Goal: Information Seeking & Learning: Learn about a topic

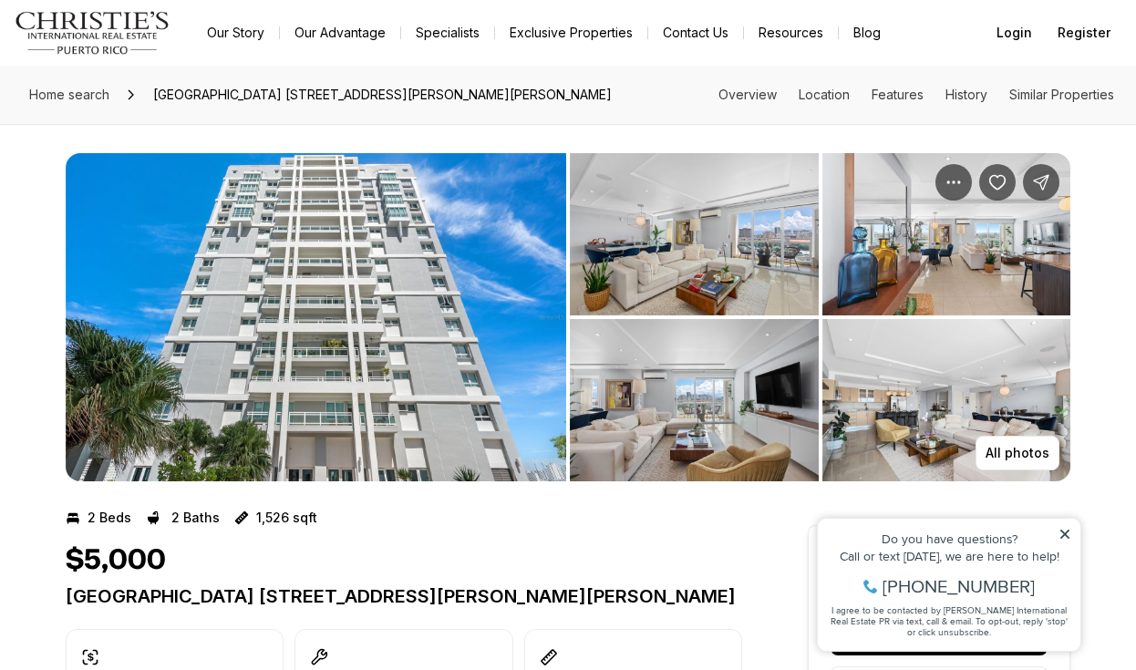
click at [687, 273] on img "View image gallery" at bounding box center [694, 234] width 249 height 162
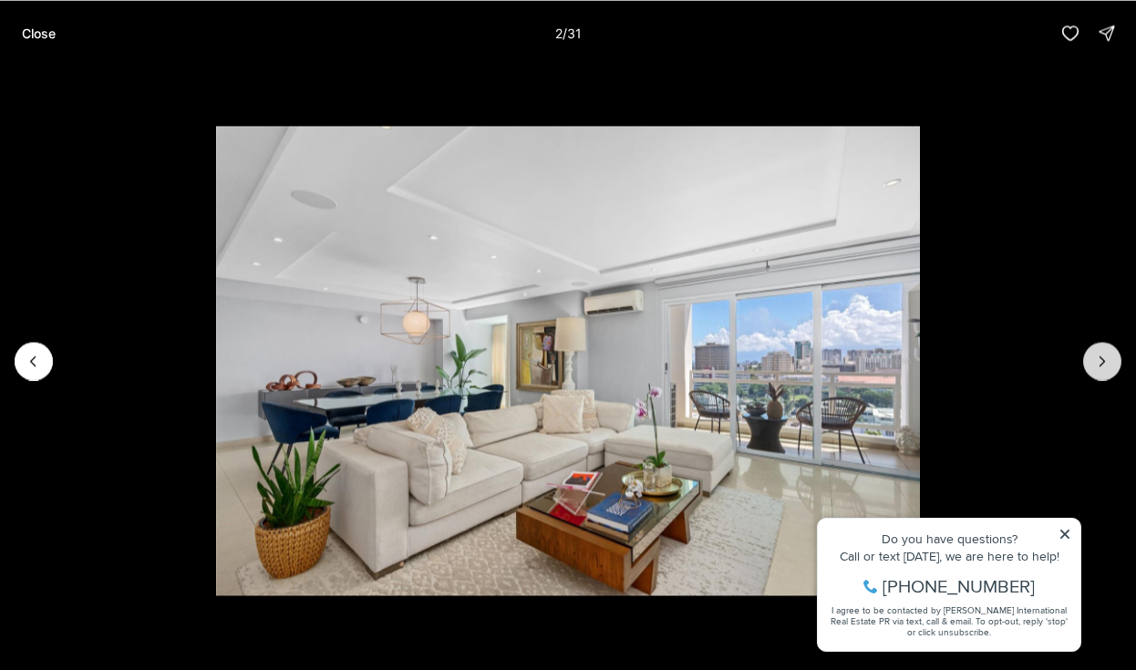
click at [1094, 353] on icon "Next slide" at bounding box center [1102, 361] width 18 height 18
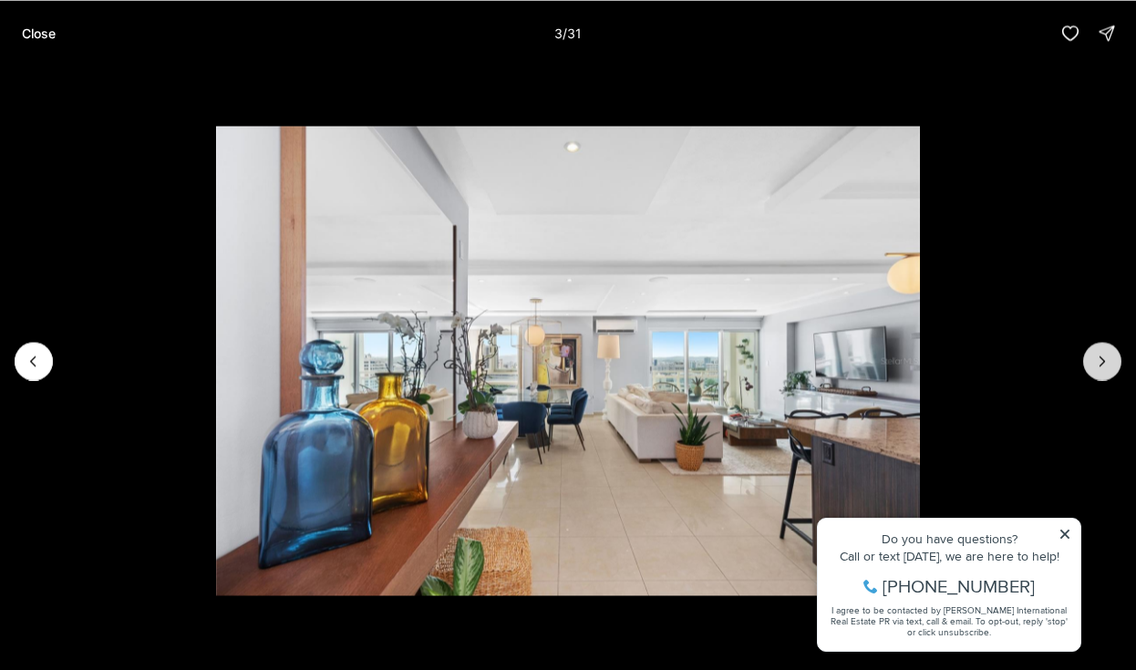
click at [1094, 353] on icon "Next slide" at bounding box center [1102, 361] width 18 height 18
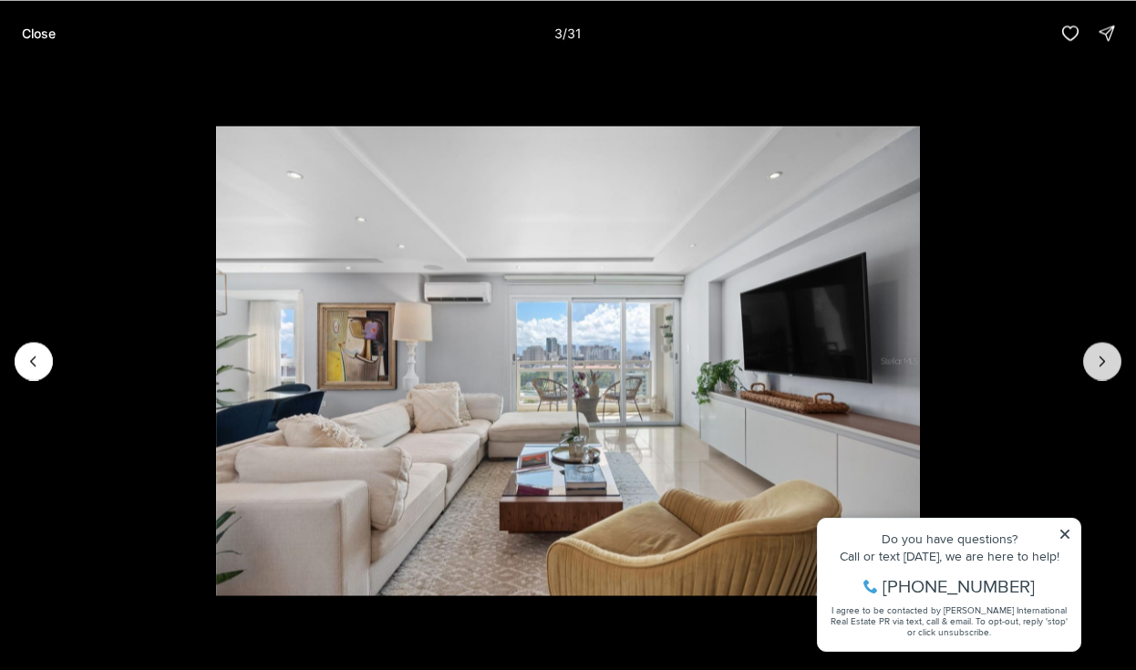
click at [1094, 353] on icon "Next slide" at bounding box center [1102, 361] width 18 height 18
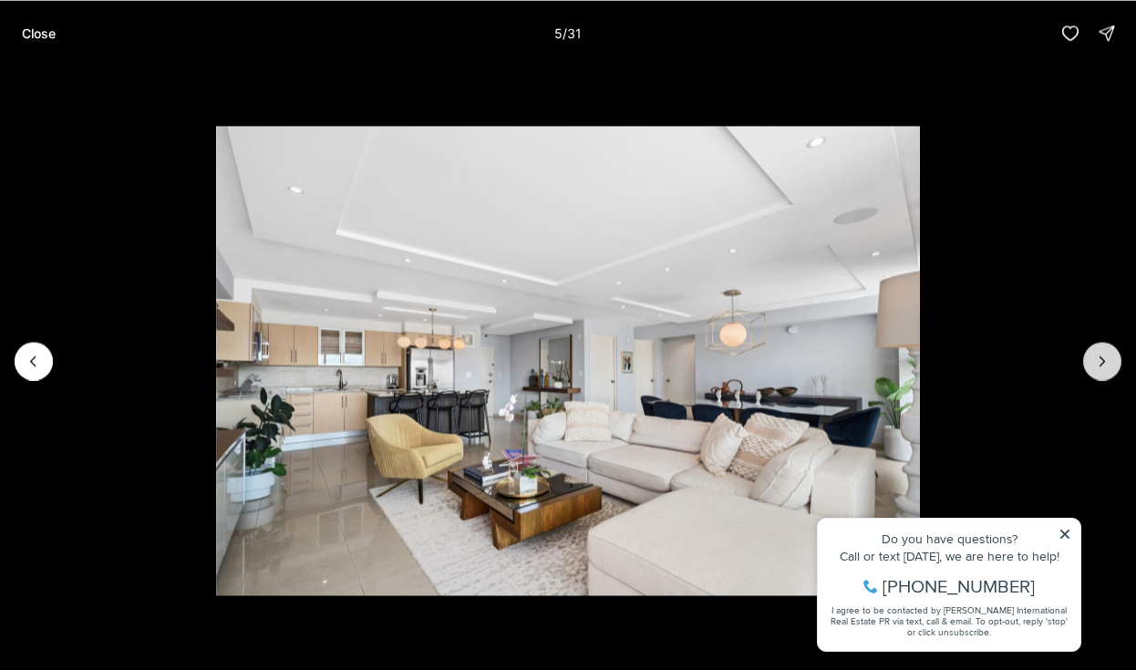
click at [1094, 353] on icon "Next slide" at bounding box center [1102, 361] width 18 height 18
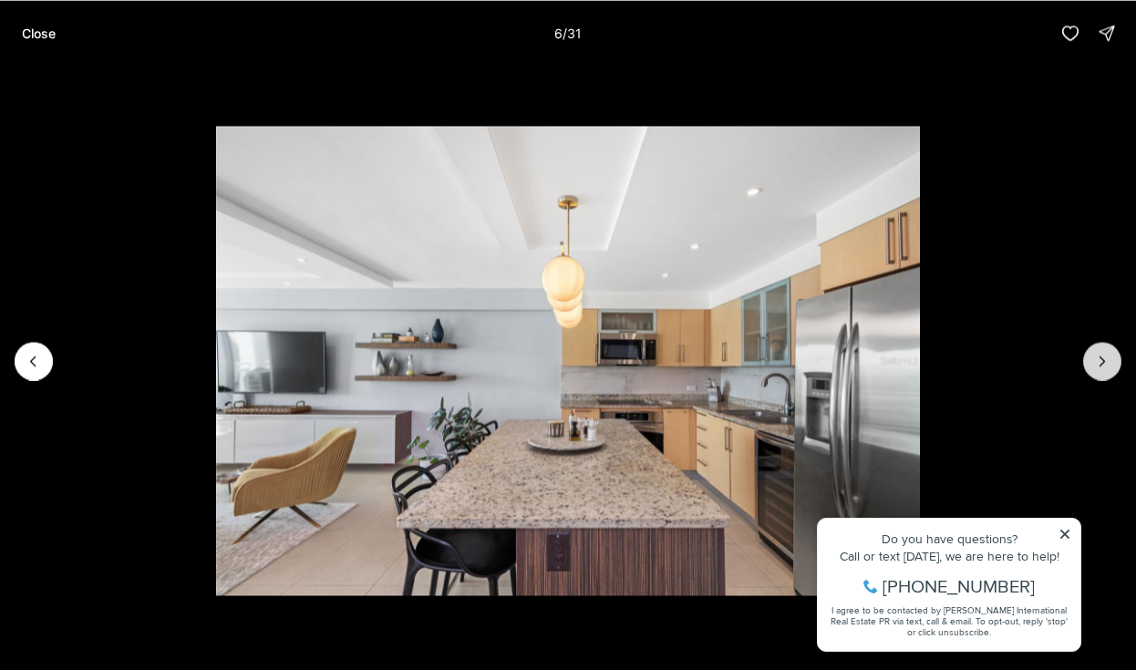
click at [1094, 353] on icon "Next slide" at bounding box center [1102, 361] width 18 height 18
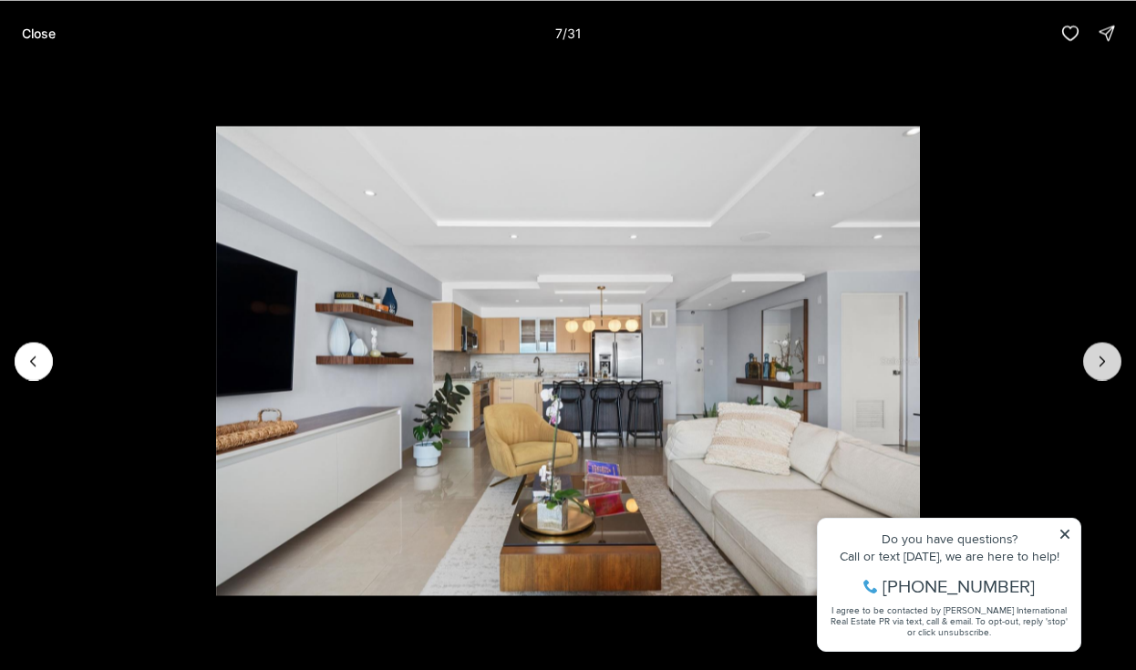
click at [1114, 360] on button "Next slide" at bounding box center [1102, 361] width 38 height 38
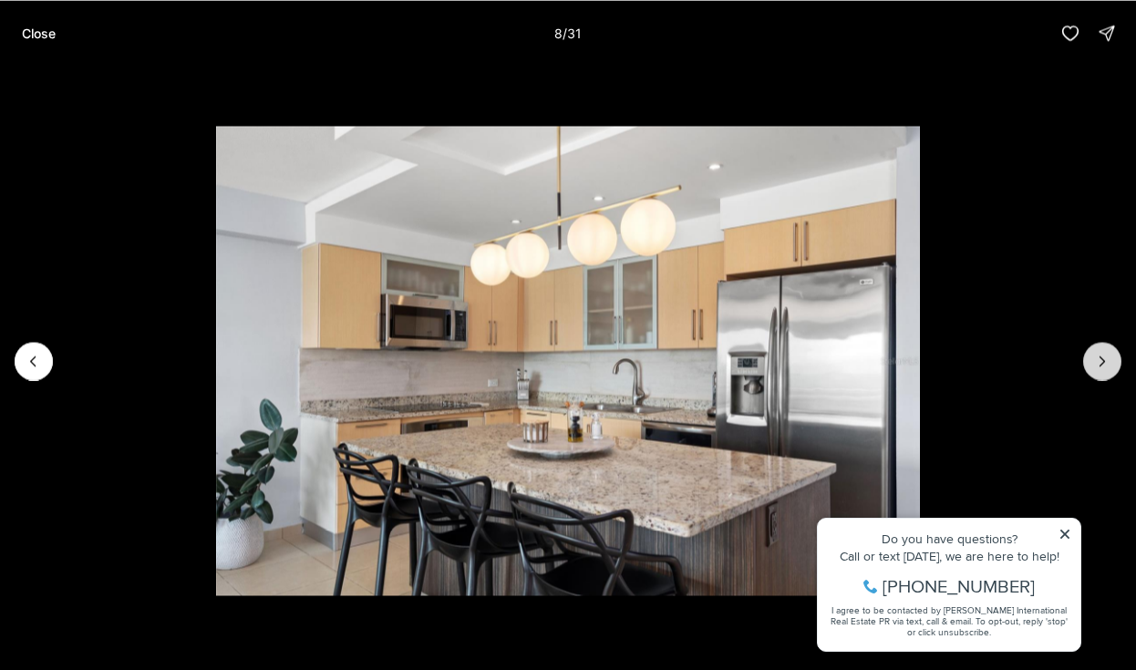
click at [1114, 360] on button "Next slide" at bounding box center [1102, 361] width 38 height 38
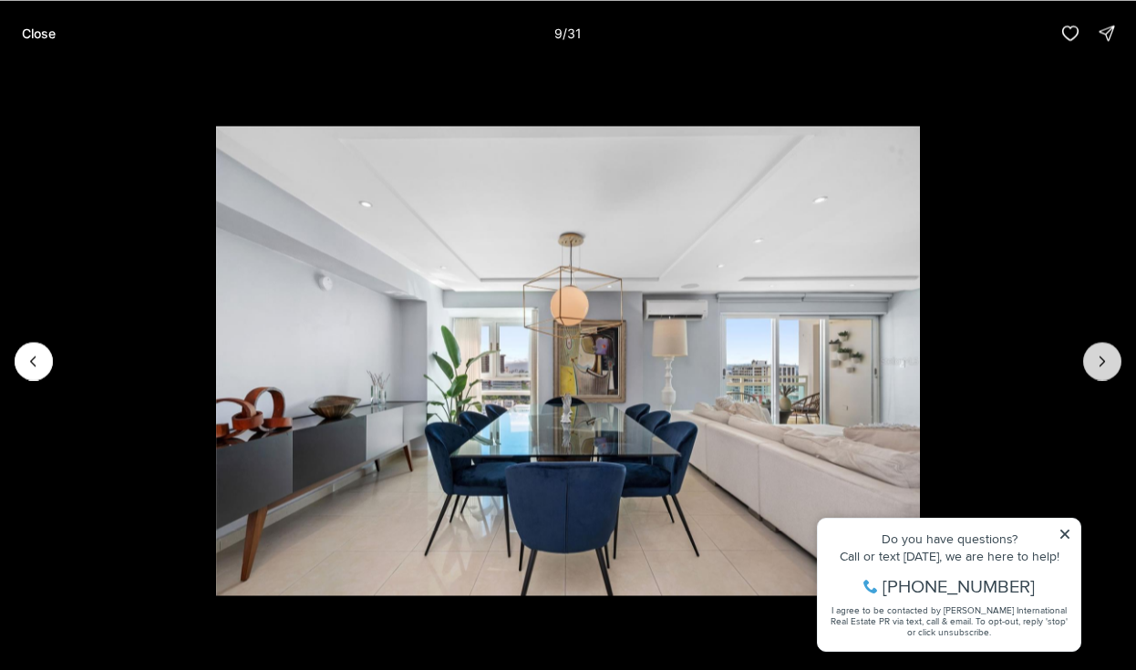
click at [1114, 360] on button "Next slide" at bounding box center [1102, 361] width 38 height 38
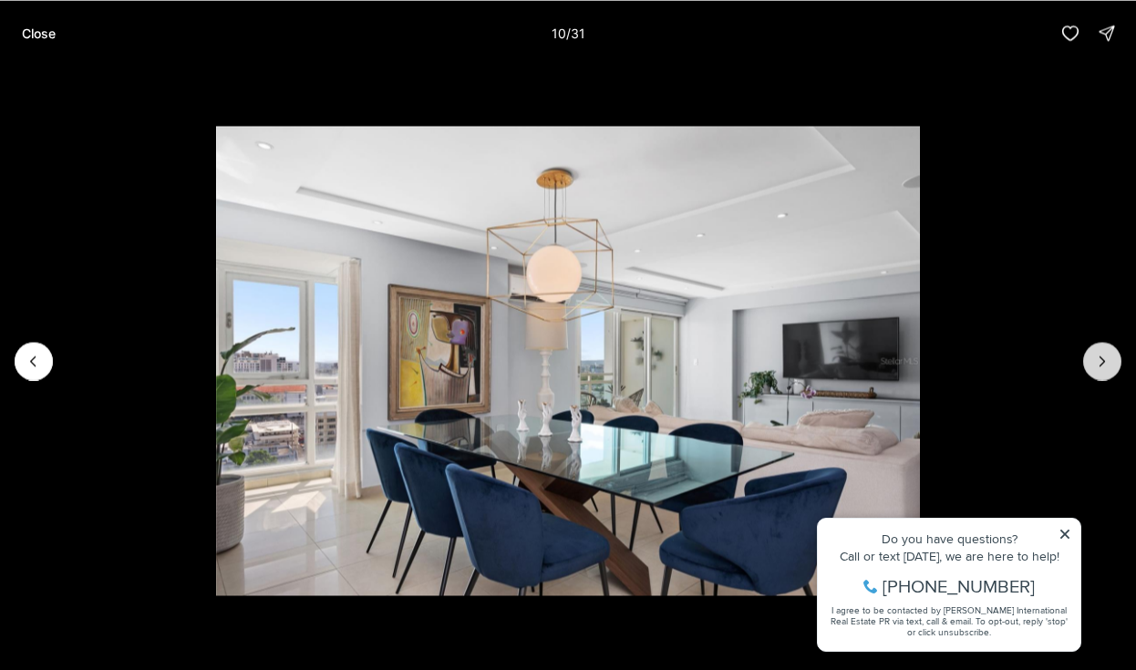
click at [1114, 360] on button "Next slide" at bounding box center [1102, 361] width 38 height 38
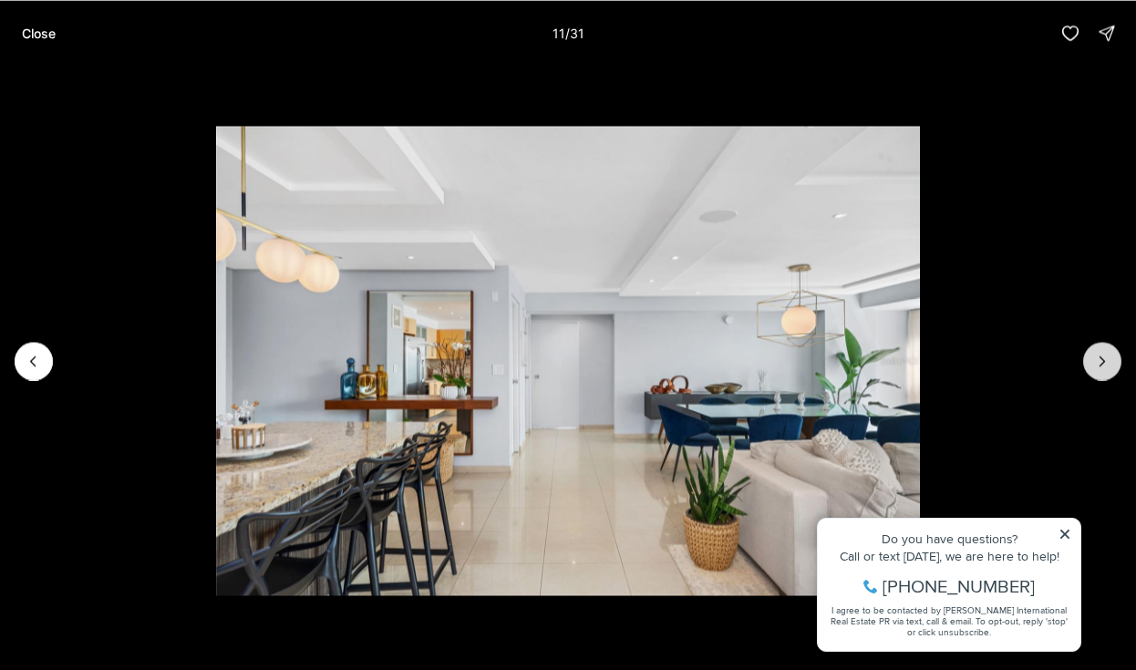
click at [1114, 360] on button "Next slide" at bounding box center [1102, 361] width 38 height 38
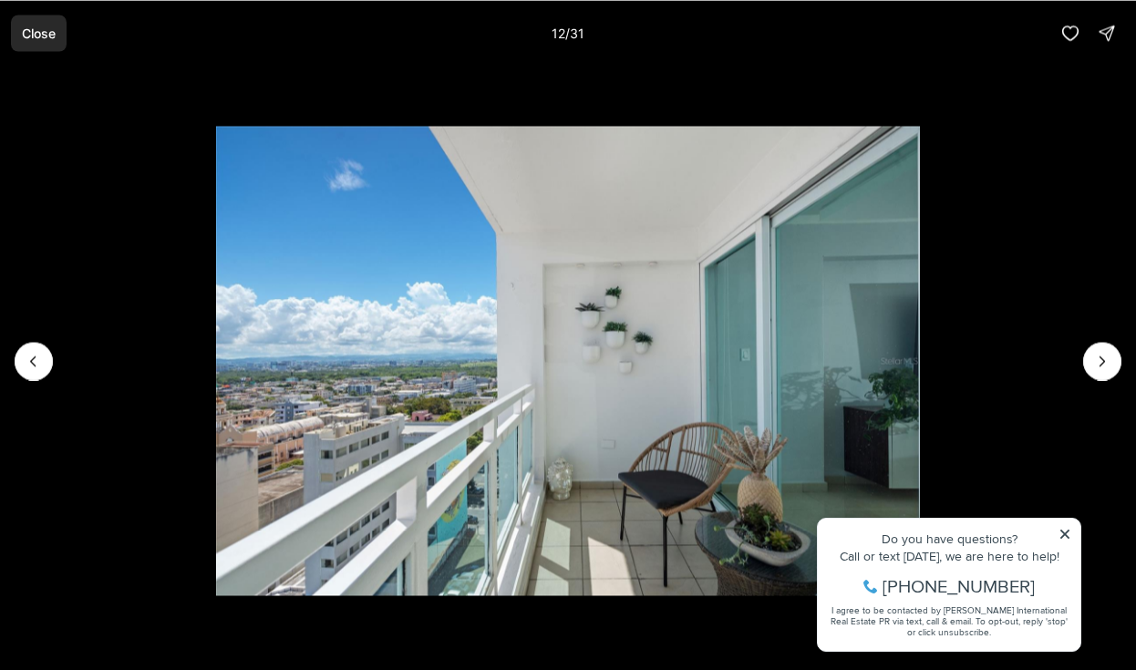
click at [56, 34] on p "Close" at bounding box center [39, 33] width 34 height 15
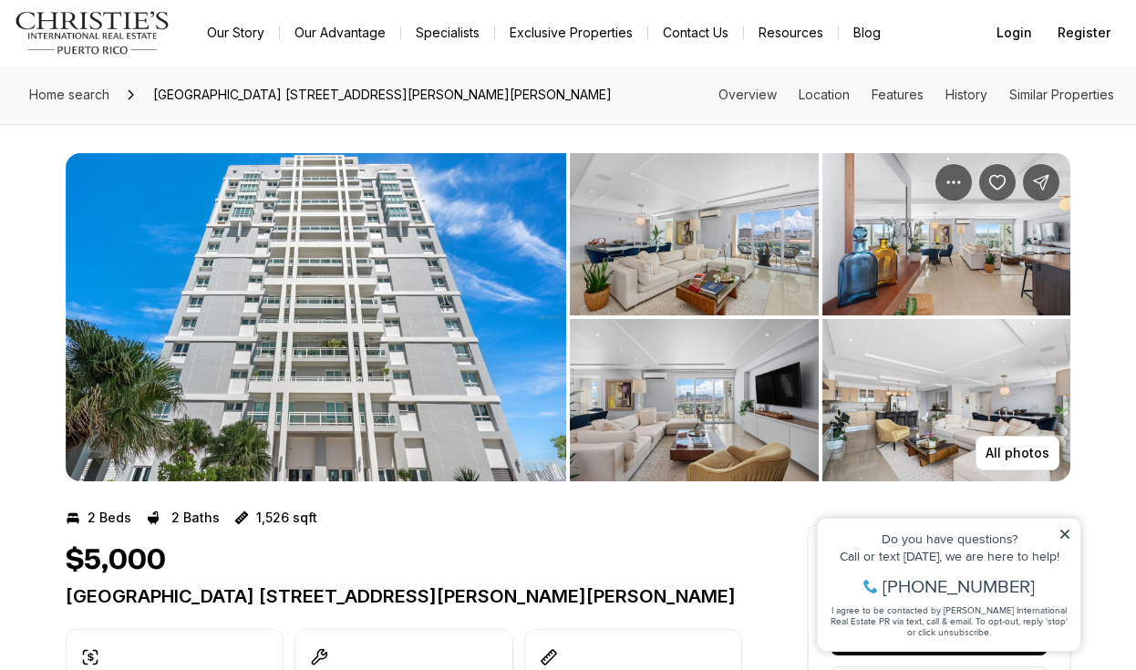
click at [1073, 536] on div "Do you have questions? Call or text [DATE], we are here to help! [PHONE_NUMBER]…" at bounding box center [949, 585] width 263 height 132
